Goal: Task Accomplishment & Management: Manage account settings

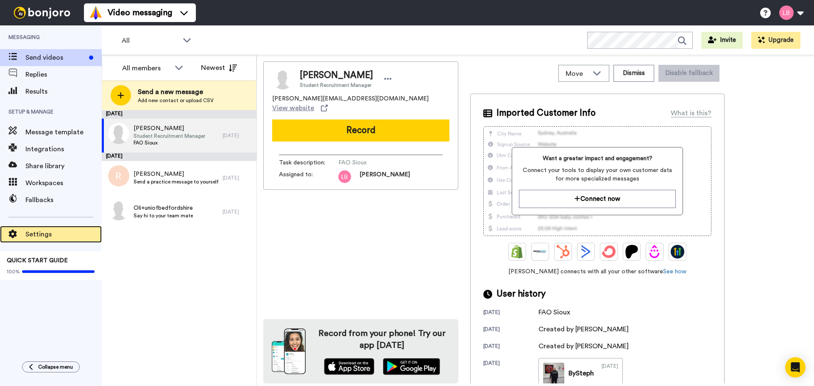
click at [41, 236] on span "Settings" at bounding box center [63, 234] width 76 height 10
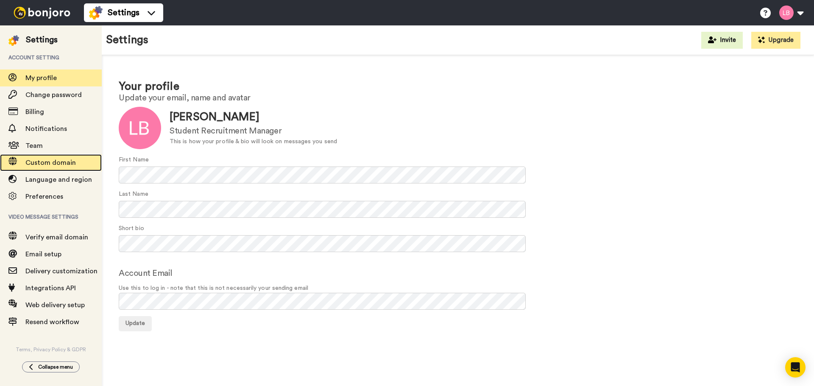
click at [38, 154] on div "Custom domain" at bounding box center [51, 162] width 102 height 17
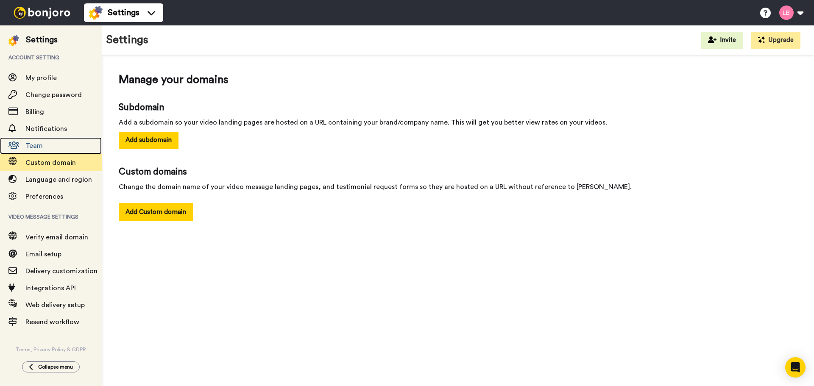
click at [37, 150] on span "Team" at bounding box center [63, 146] width 76 height 10
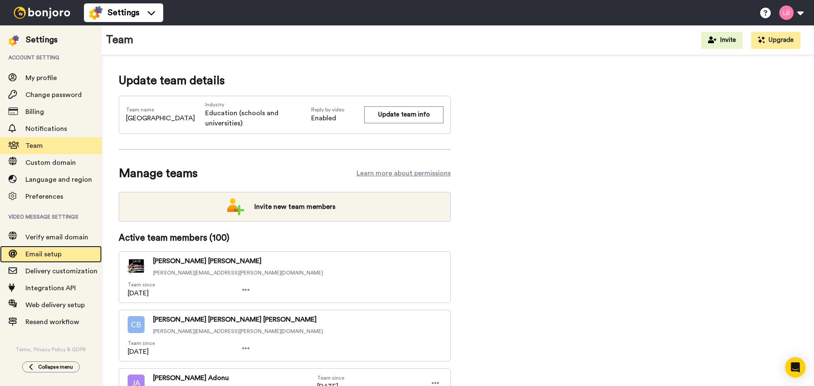
click at [58, 253] on span "Email setup" at bounding box center [43, 254] width 36 height 7
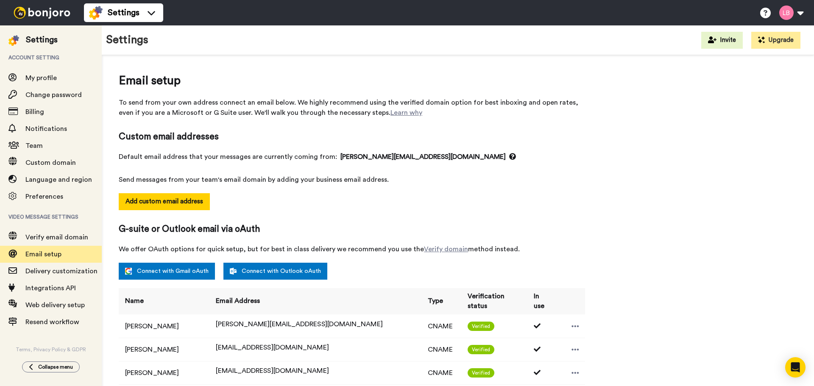
select select "118239"
select select "151861"
select select "64840"
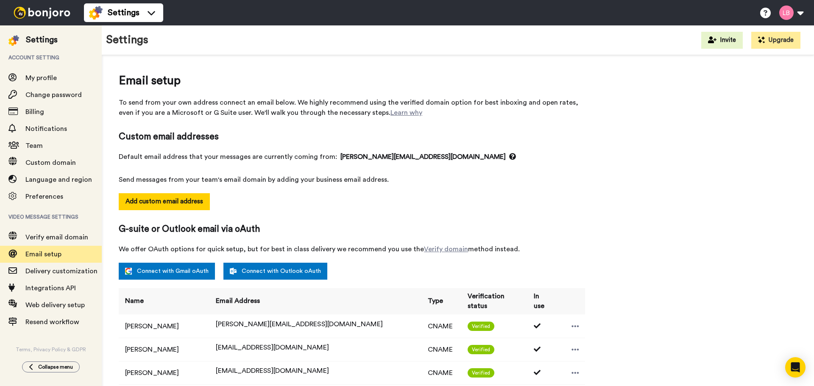
select select "139342"
select select "48818"
select select "54748"
select select "54735"
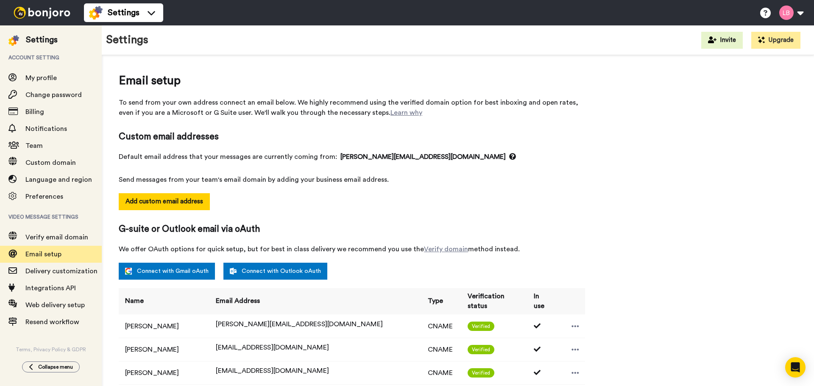
select select "141045"
select select "162950"
select select "96177"
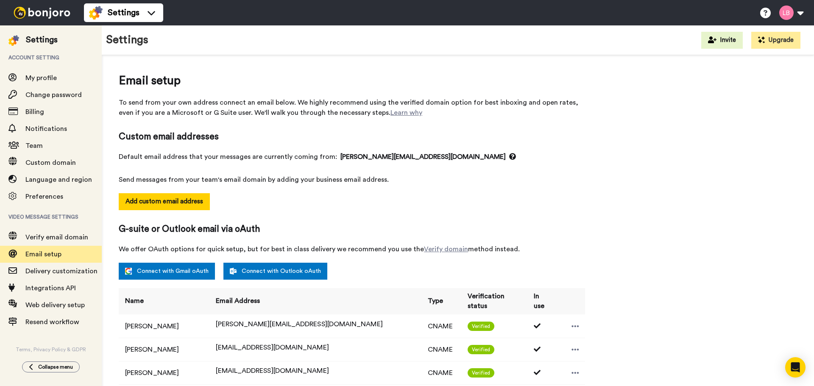
select select "96177"
select select "152035"
select select "150385"
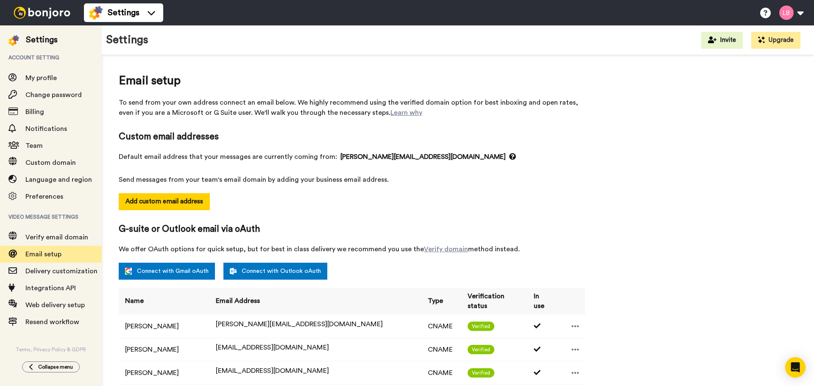
select select "151709"
select select "34582"
select select "6948"
select select "96462"
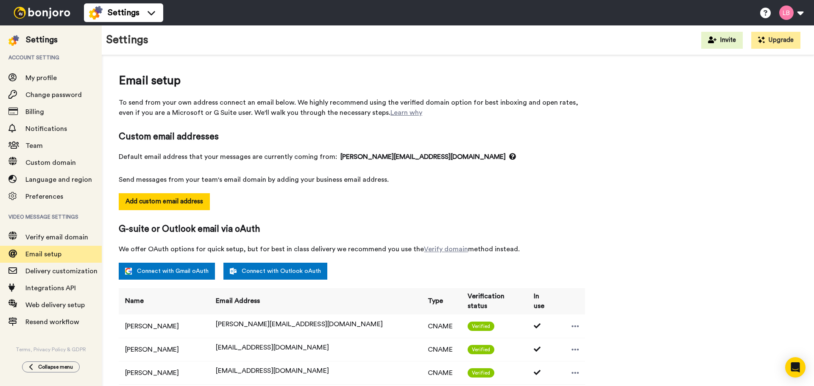
select select "96462"
select select "88506"
select select "96183"
select select "88508"
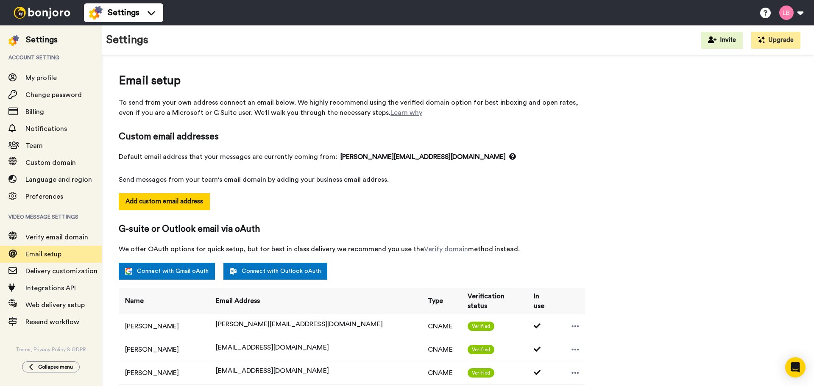
select select "96155"
select select "88510"
select select "104392"
select select "151872"
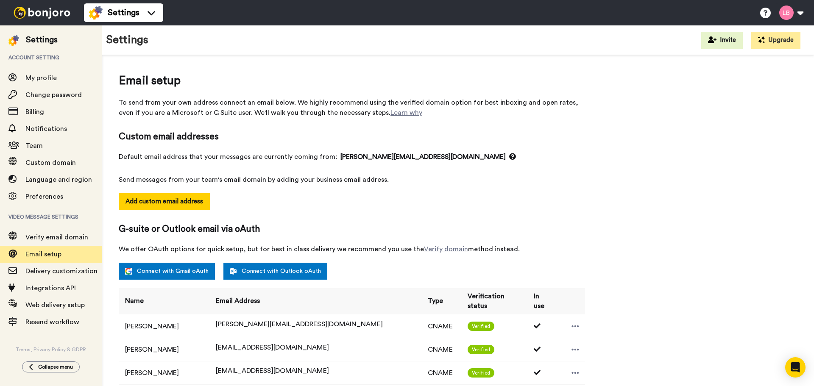
select select "151872"
select select "137538"
select select "88511"
select select "88512"
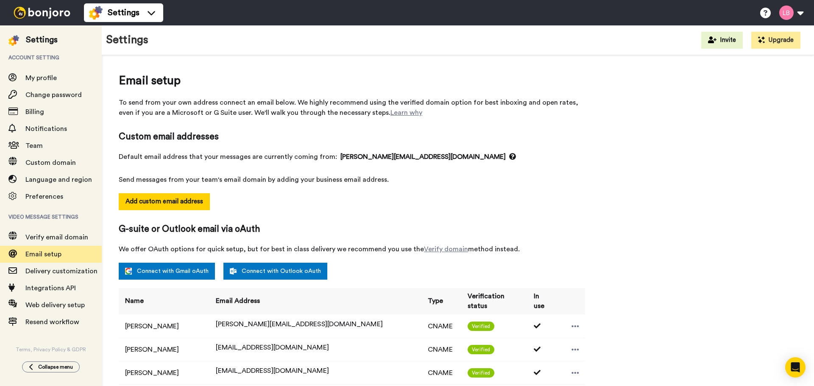
select select "151859"
select select "152039"
select select "148788"
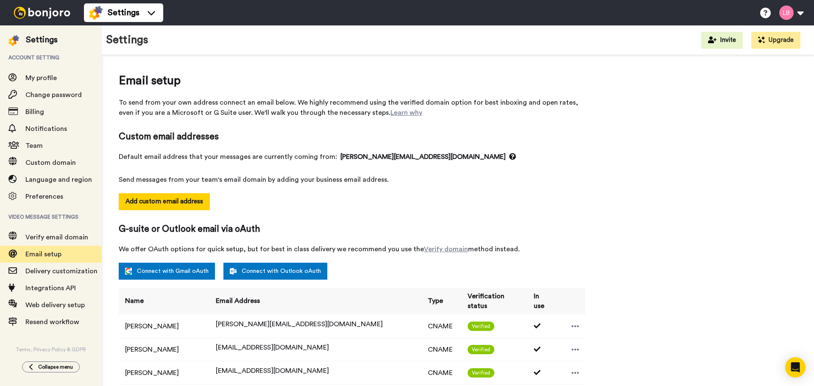
select select "148788"
select select "150366"
select select "143890"
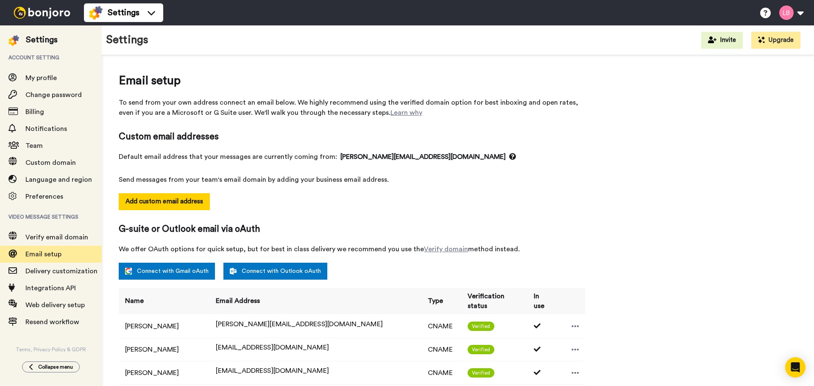
select select "57953"
select select "159407"
select select "135725"
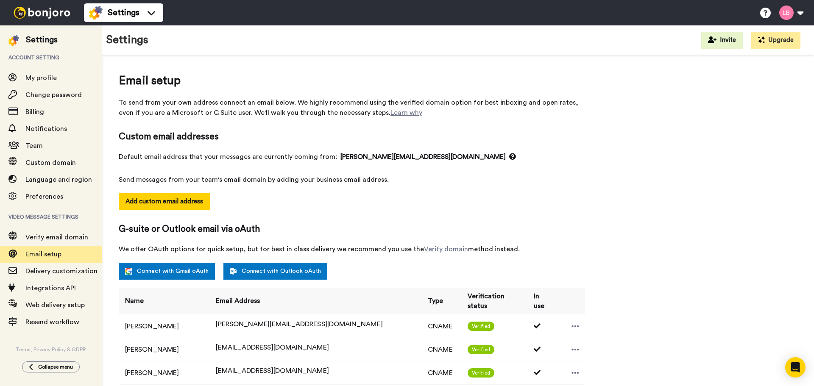
select select "90067"
select select "145570"
select select "60043"
select select "65205"
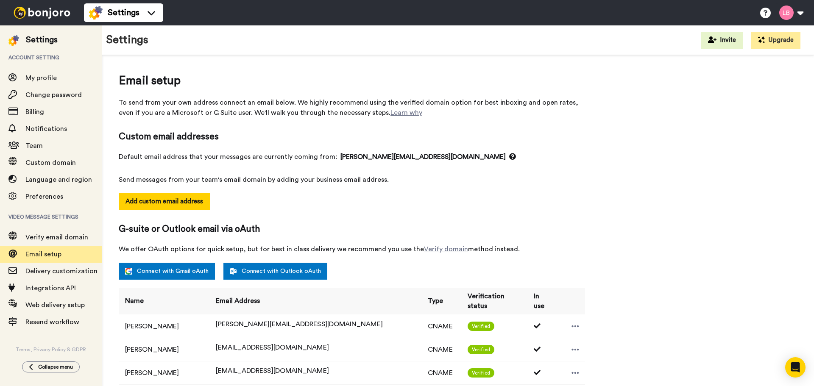
select select "151528"
select select "96662"
select select "96347"
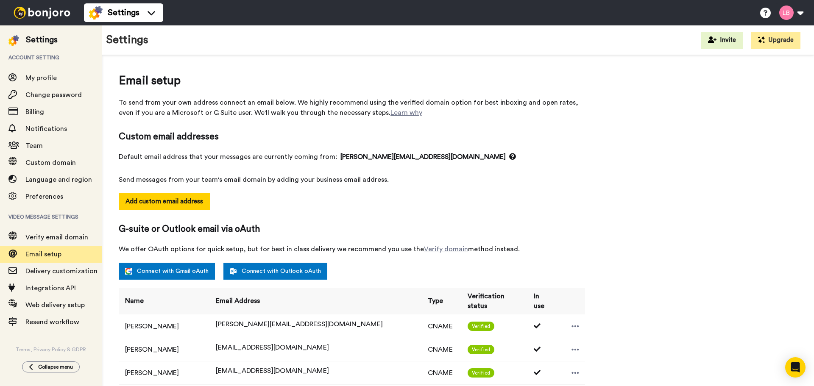
select select "96347"
select select "88524"
select select "151715"
select select "74673"
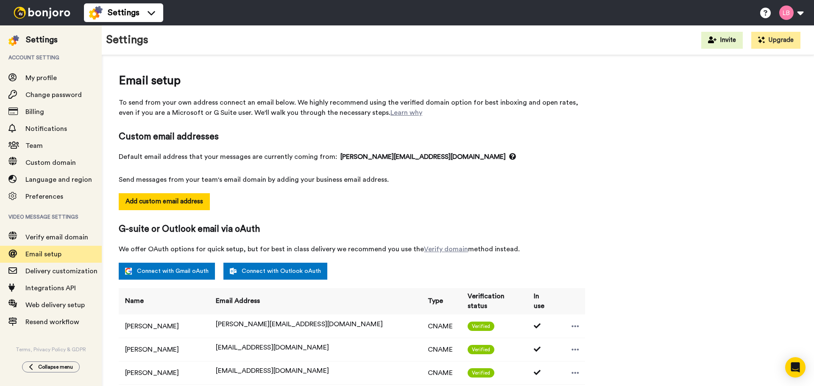
select select "99046"
select select "96667"
select select "57923"
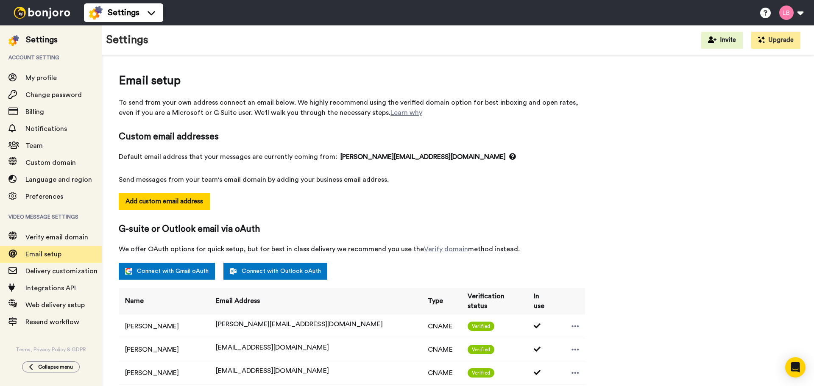
select select "144290"
select select "153948"
select select "135325"
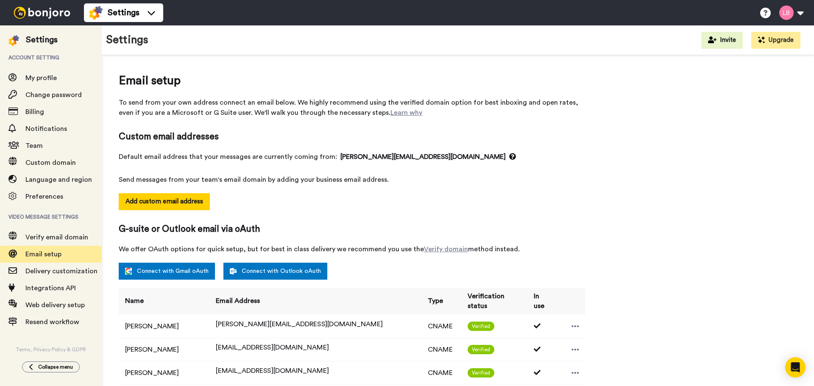
select select "135325"
select select "34438"
select select "131607"
select select "137541"
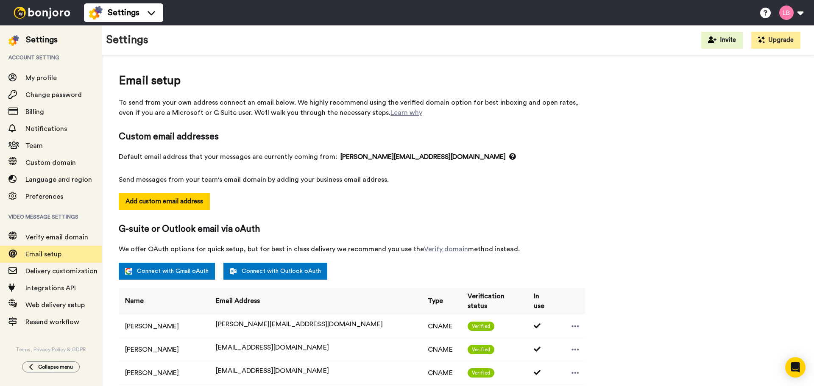
select select "137541"
select select "151712"
select select "85558"
select select "154032"
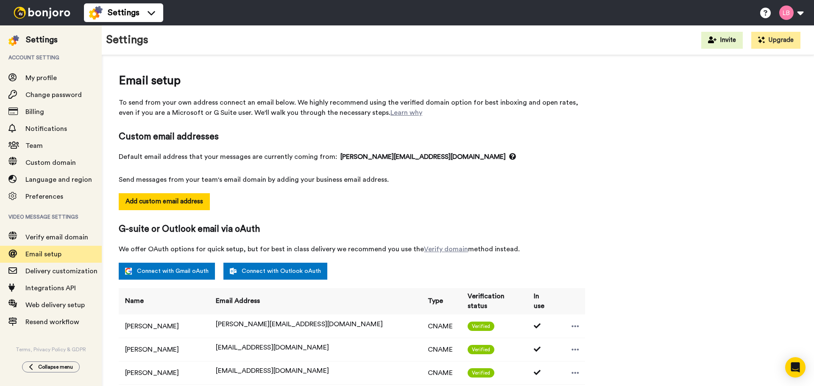
select select "154032"
select select "65091"
select select "91601"
select select "151875"
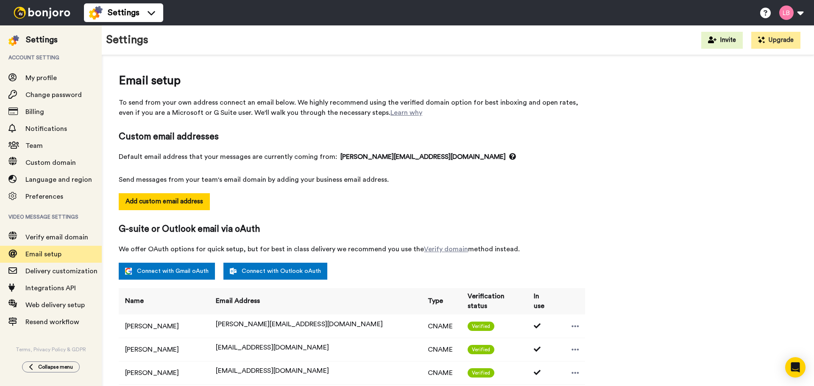
select select "14801"
select select "118194"
select select "88539"
select select "151749"
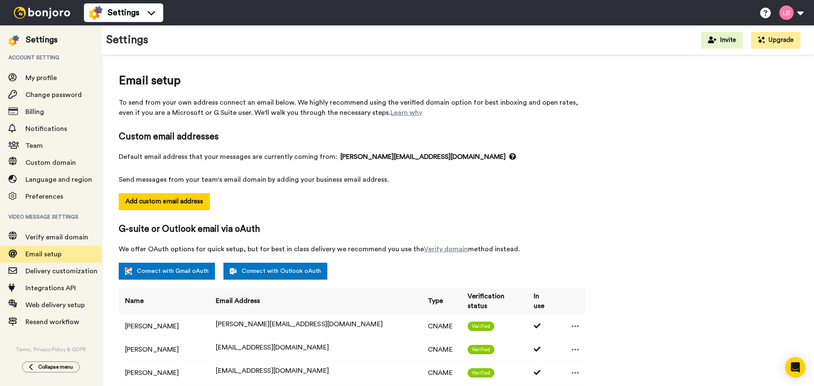
select select "88541"
select select "153879"
select select "118236"
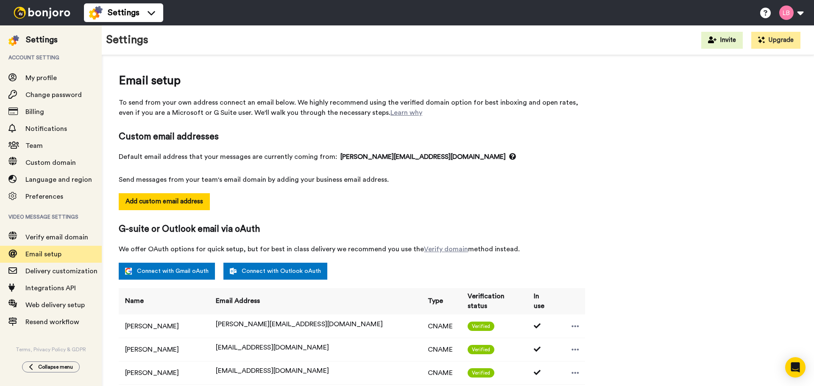
select select "102045"
select select "118833"
select select "64727"
select select "54029"
select select "151876"
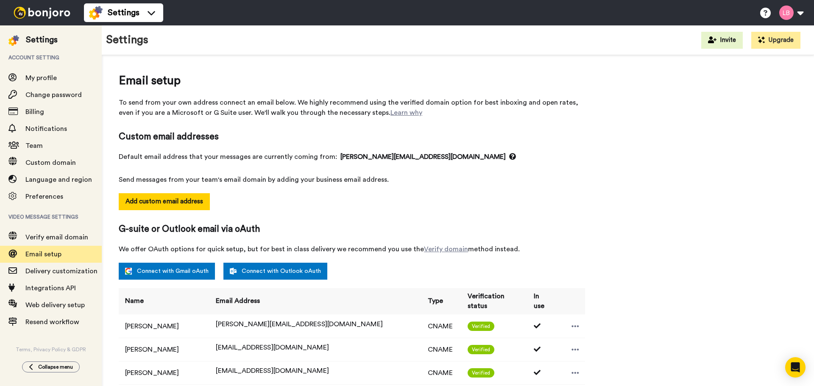
select select "88548"
select select "150854"
select select "57914"
select select "118326"
select select "154642"
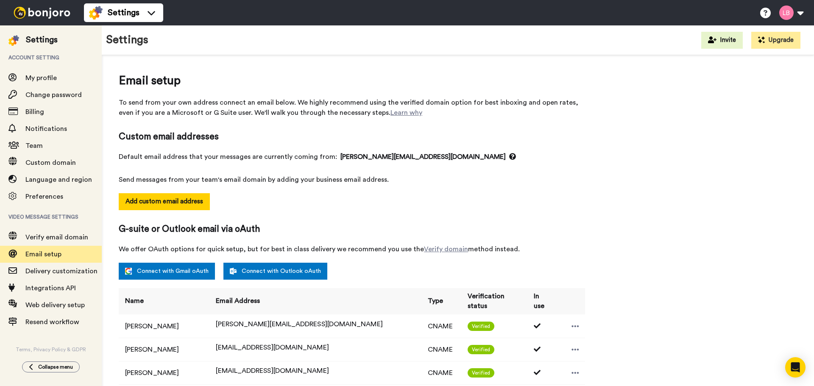
select select "154642"
select select "56363"
select select "143955"
select select "88558"
select select "96520"
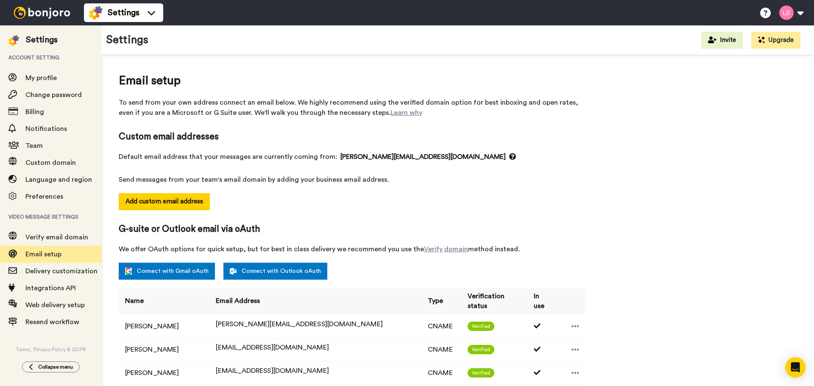
select select "96520"
select select "115903"
select select "162870"
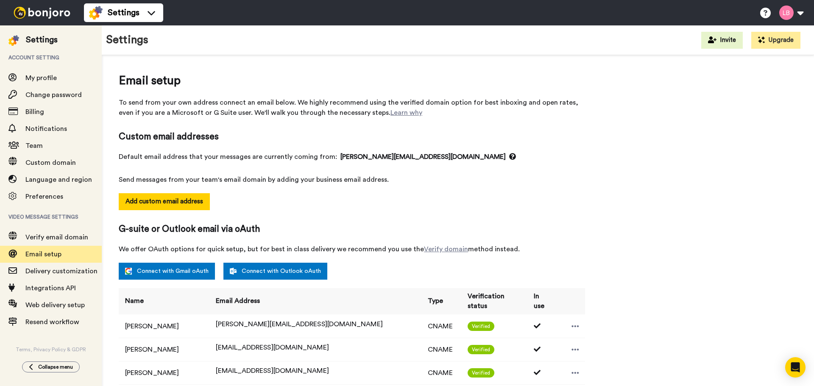
select select "65400"
select select "159325"
select select "150857"
select select "150776"
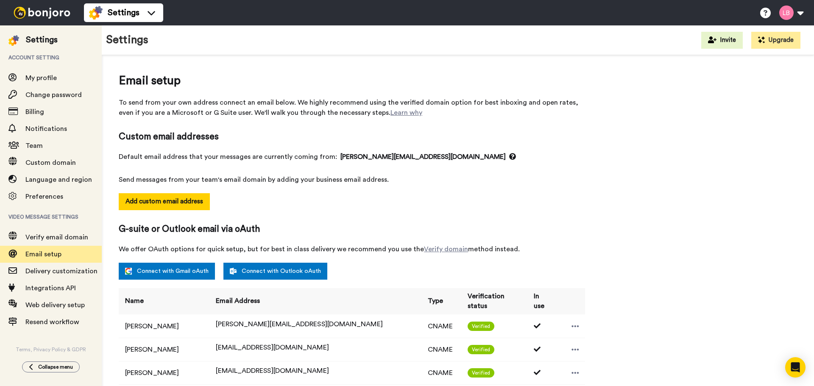
select select "135538"
select select "118234"
select select "57956"
select select "151718"
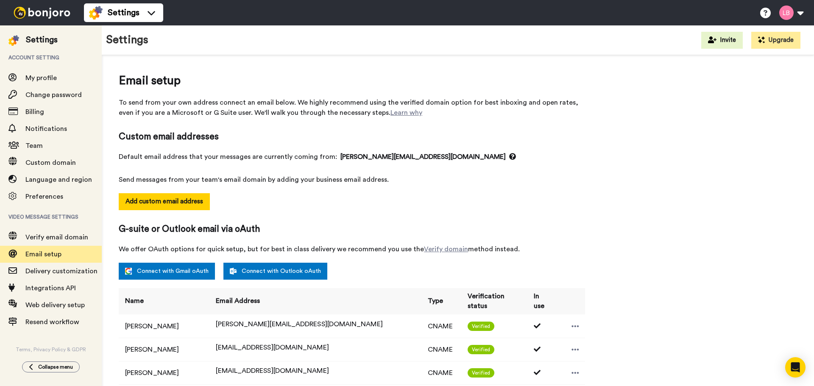
select select "151718"
select select "151910"
select select "151852"
select select "88567"
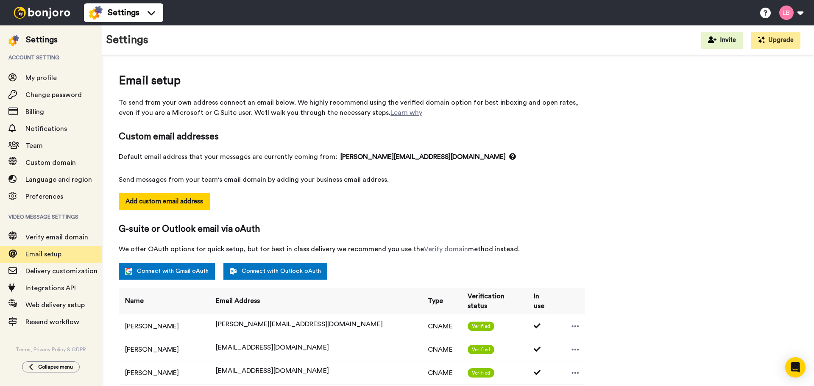
select select "57943"
select select "118174"
select select "88571"
select select "118328"
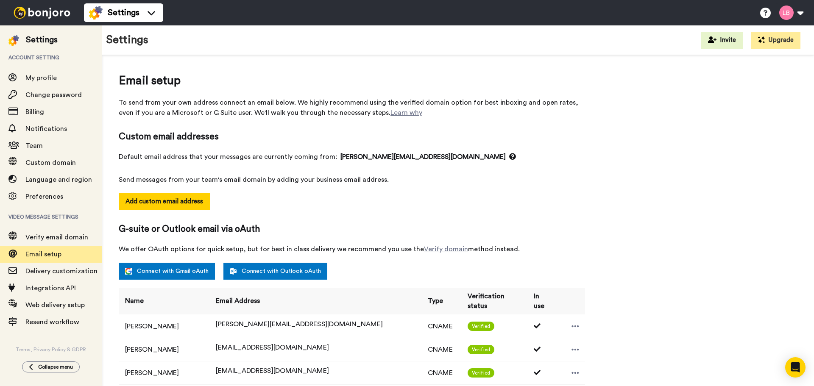
select select "118328"
select select "88573"
select select "56013"
select select "96565"
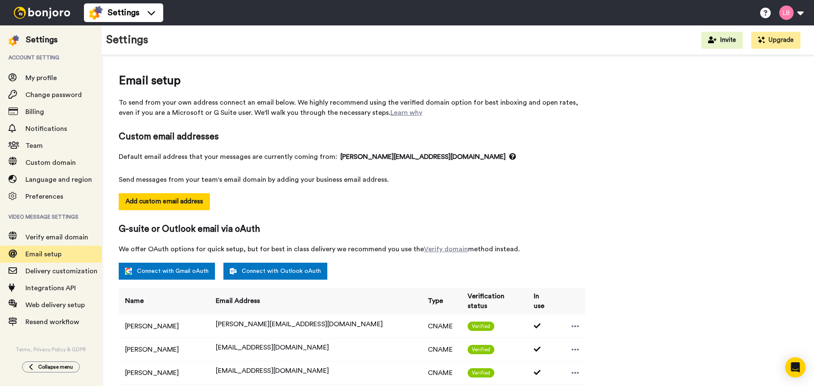
select select "132706"
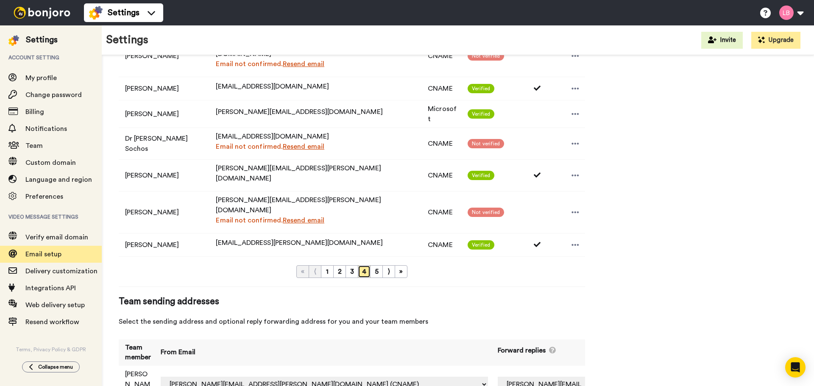
click at [366, 265] on link "4" at bounding box center [364, 271] width 13 height 13
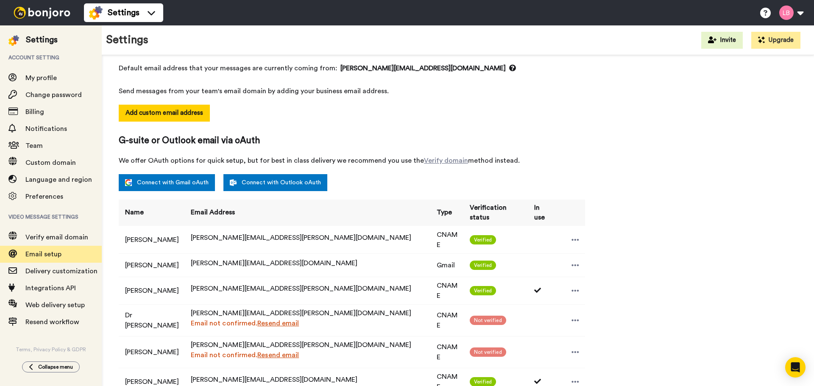
scroll to position [509, 0]
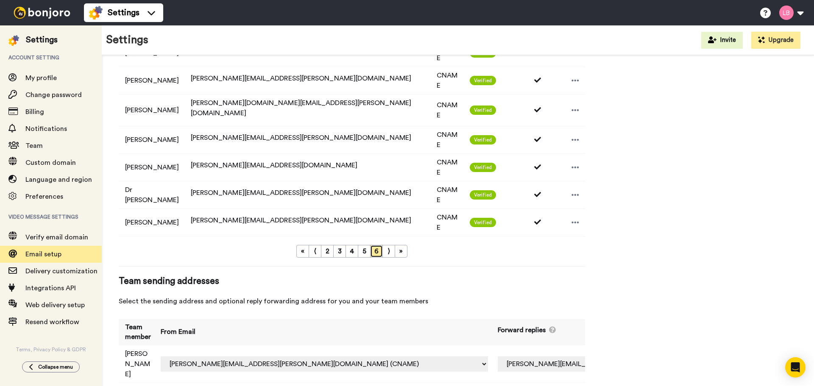
click at [377, 245] on link "6" at bounding box center [376, 251] width 13 height 13
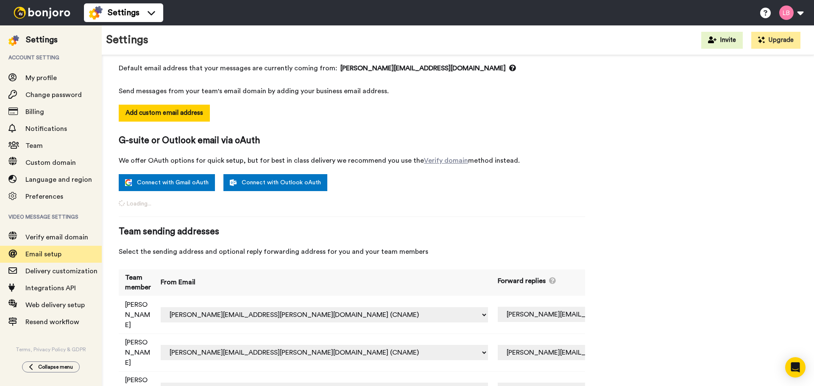
scroll to position [500, 0]
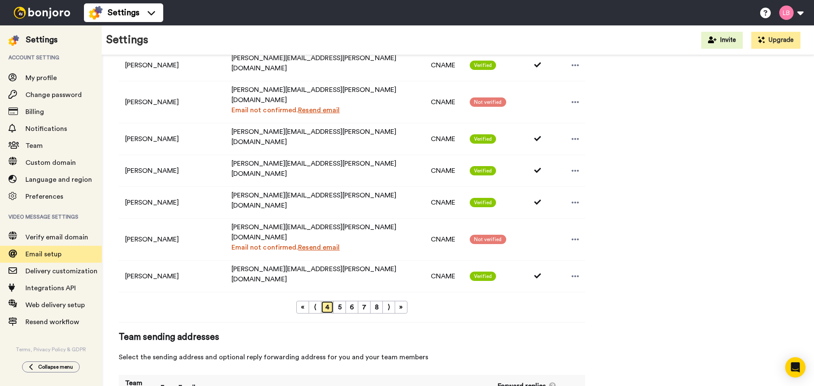
click at [332, 301] on link "4" at bounding box center [327, 307] width 13 height 13
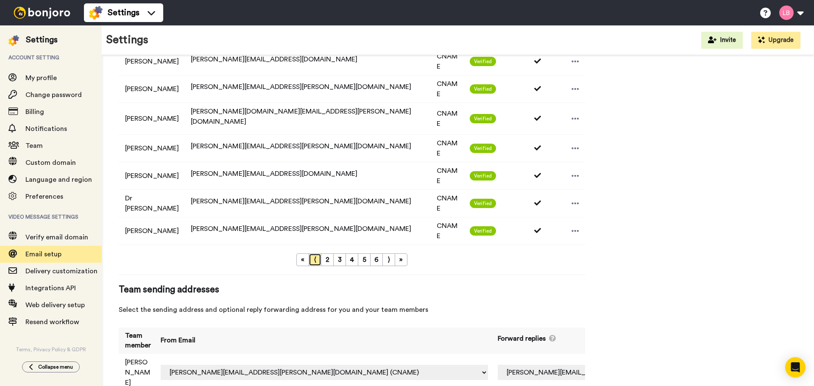
click at [317, 253] on link "⟨" at bounding box center [315, 259] width 13 height 13
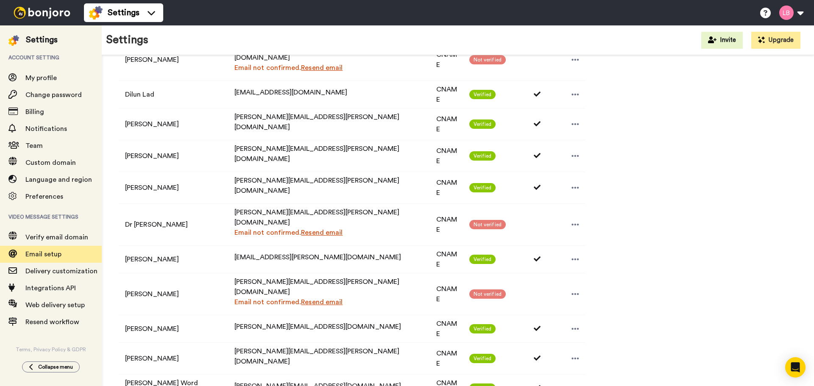
scroll to position [585, 0]
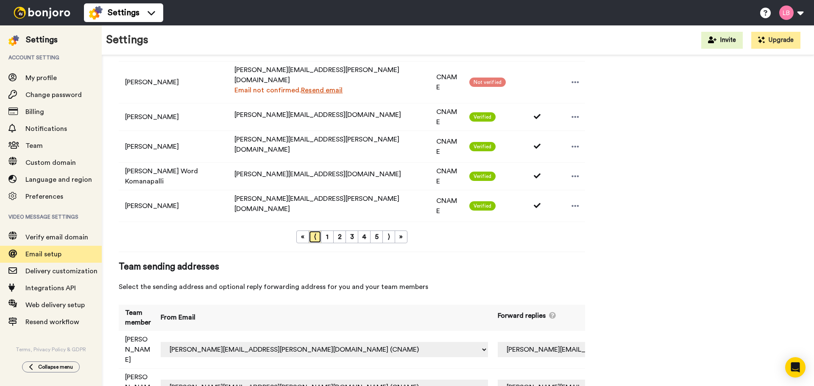
click at [319, 231] on link "⟨" at bounding box center [315, 237] width 13 height 13
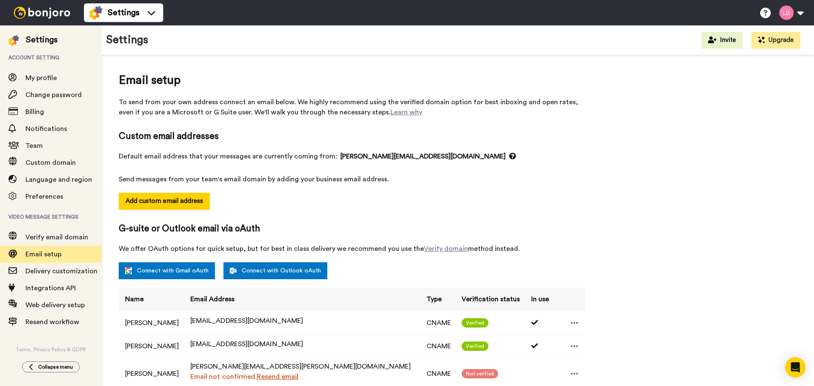
scroll to position [0, 0]
click at [50, 12] on img at bounding box center [42, 13] width 64 height 12
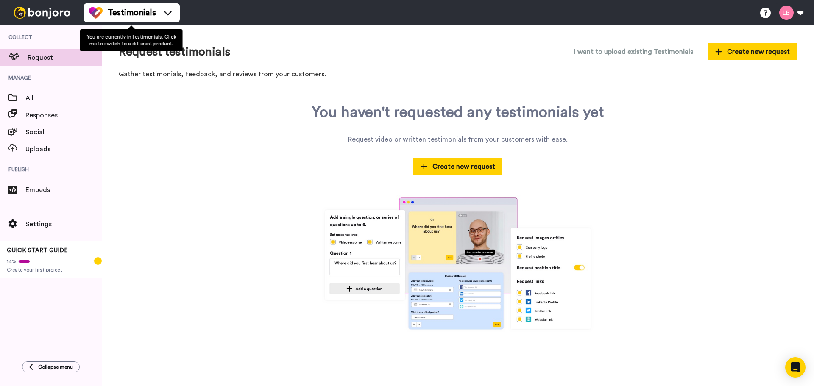
click at [54, 17] on img at bounding box center [42, 13] width 64 height 12
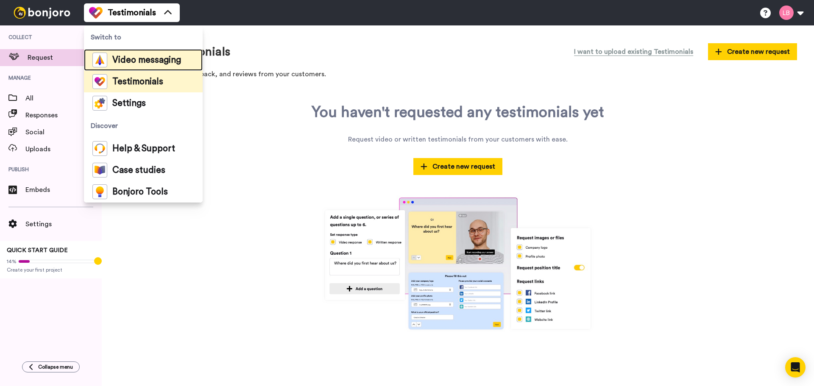
click at [153, 53] on div "Video messaging" at bounding box center [136, 60] width 89 height 15
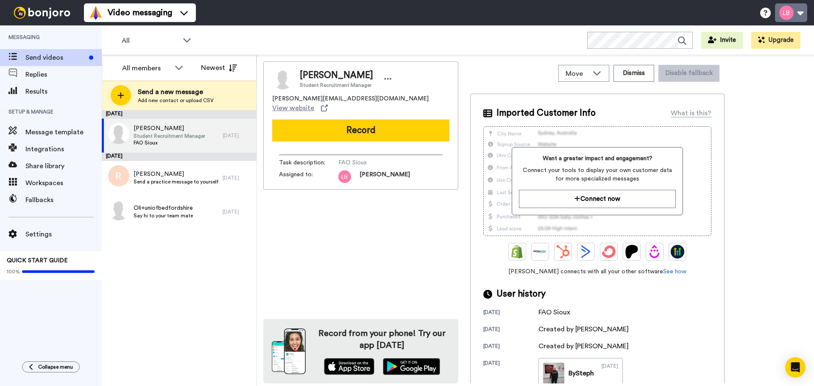
click at [792, 20] on button at bounding box center [791, 12] width 32 height 19
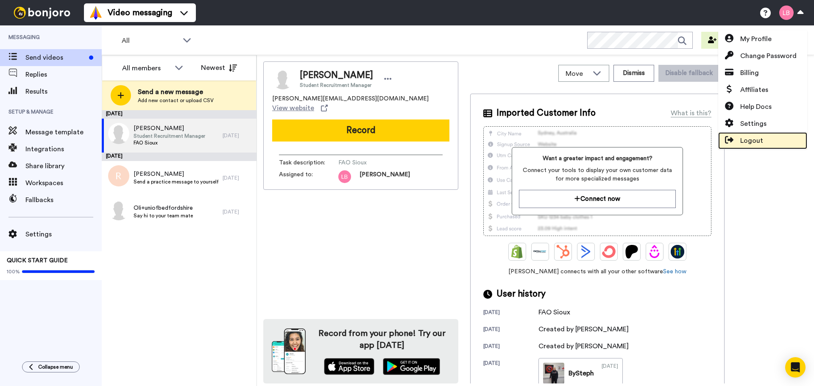
click at [756, 136] on span "Logout" at bounding box center [751, 141] width 23 height 10
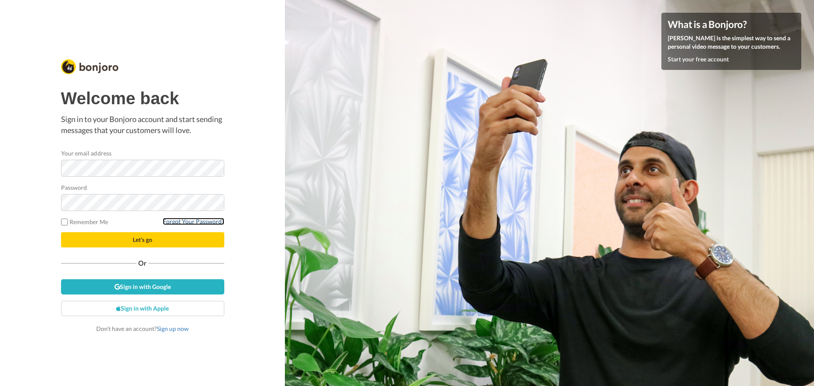
click at [196, 222] on link "Forgot Your Password?" at bounding box center [193, 221] width 61 height 7
